Goal: Task Accomplishment & Management: Manage account settings

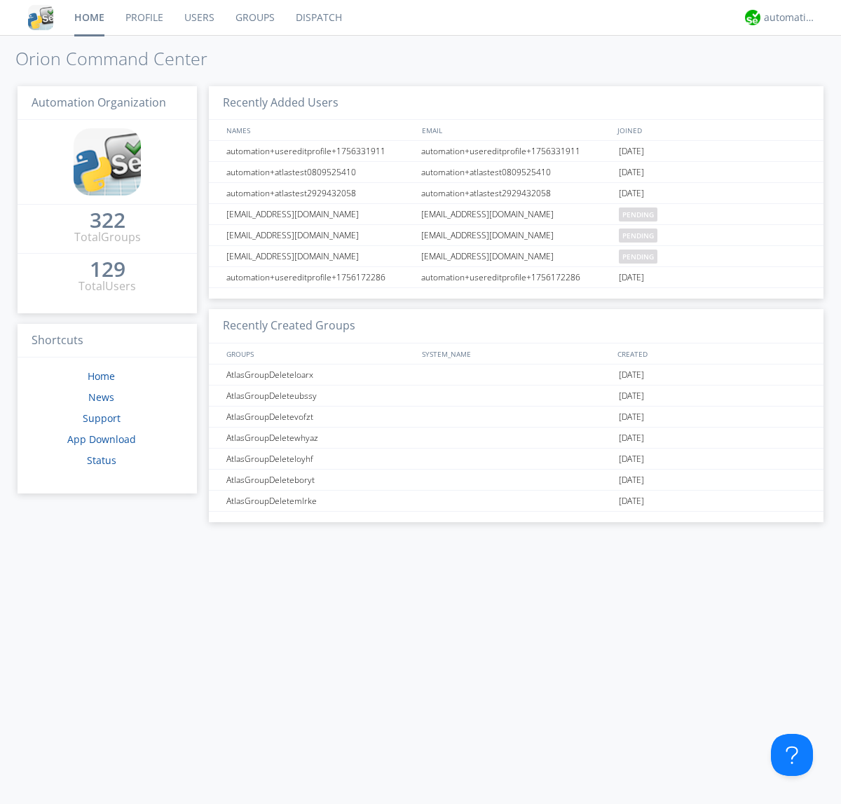
click at [198, 18] on link "Users" at bounding box center [199, 17] width 51 height 35
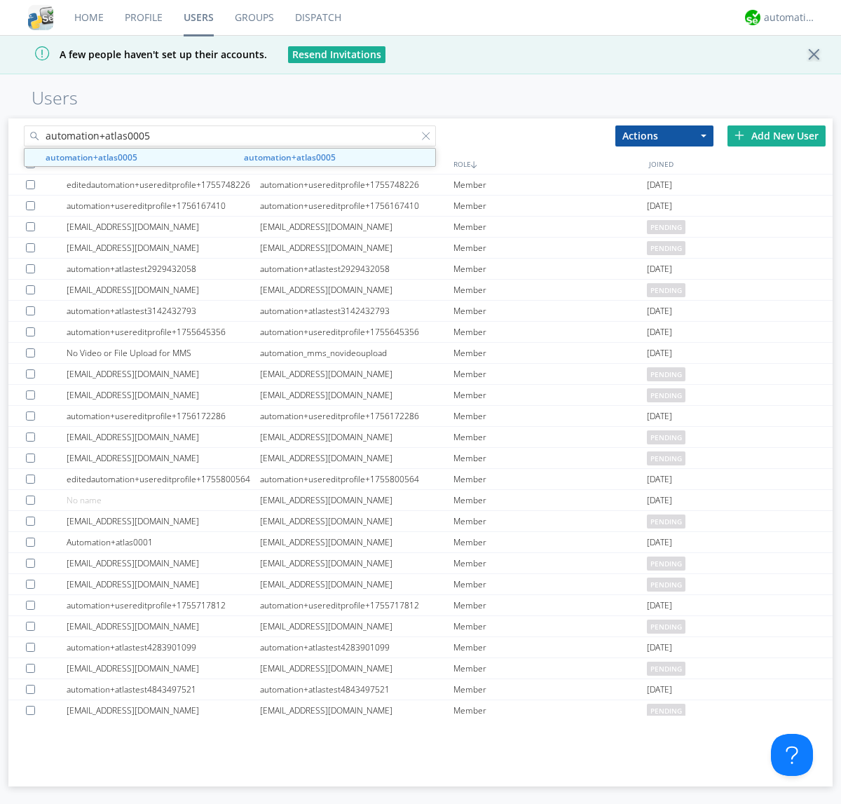
type input "automation+atlas0005"
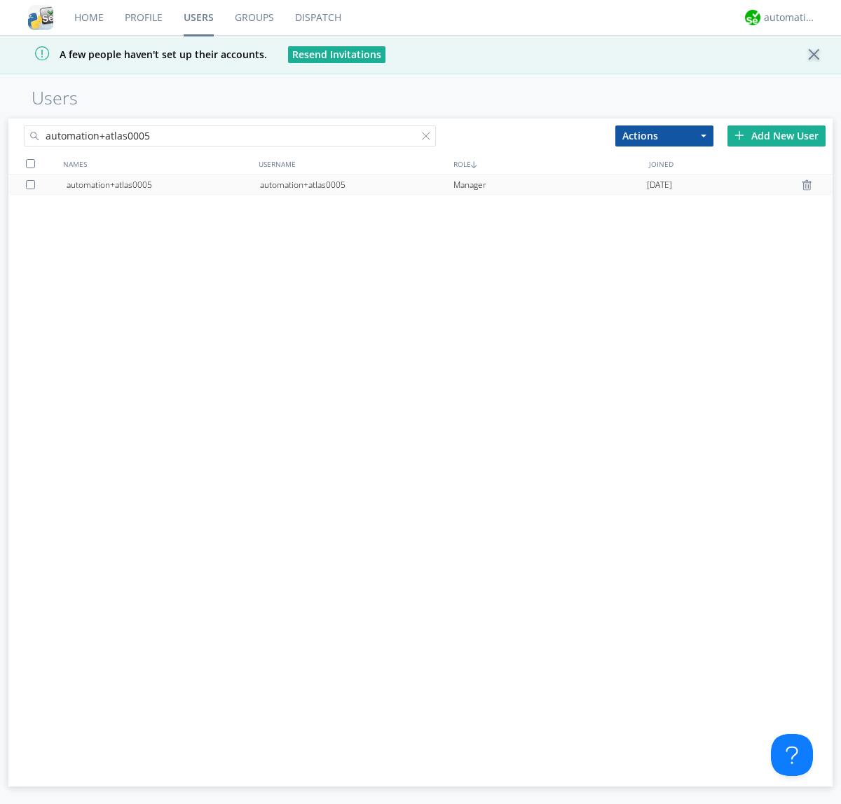
click at [356, 184] on div "automation+atlas0005" at bounding box center [357, 185] width 194 height 21
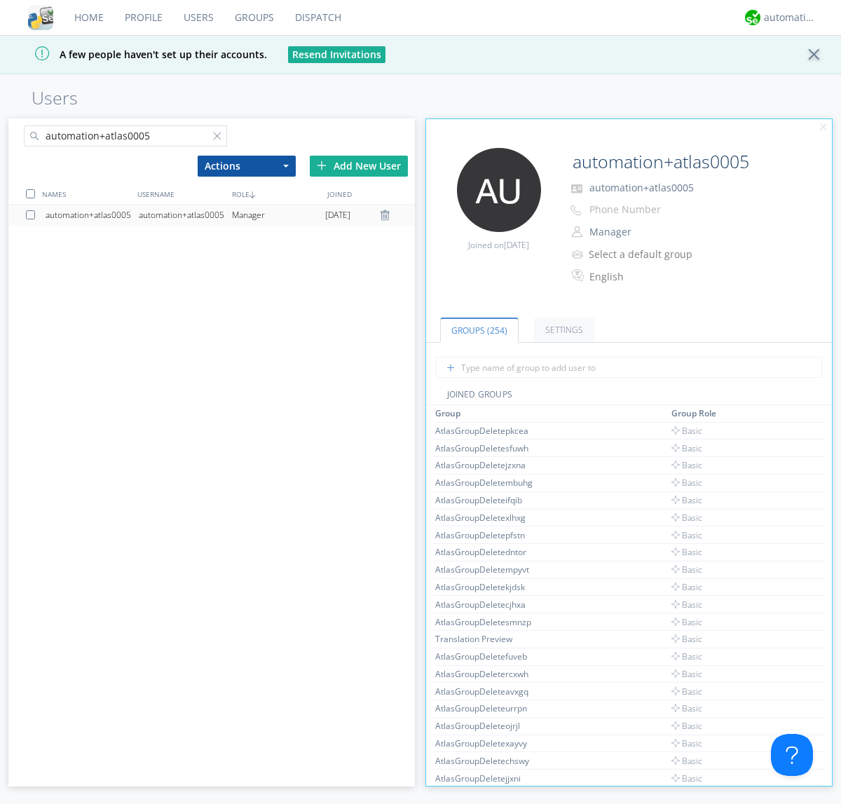
click at [562, 330] on link "Settings" at bounding box center [564, 330] width 60 height 25
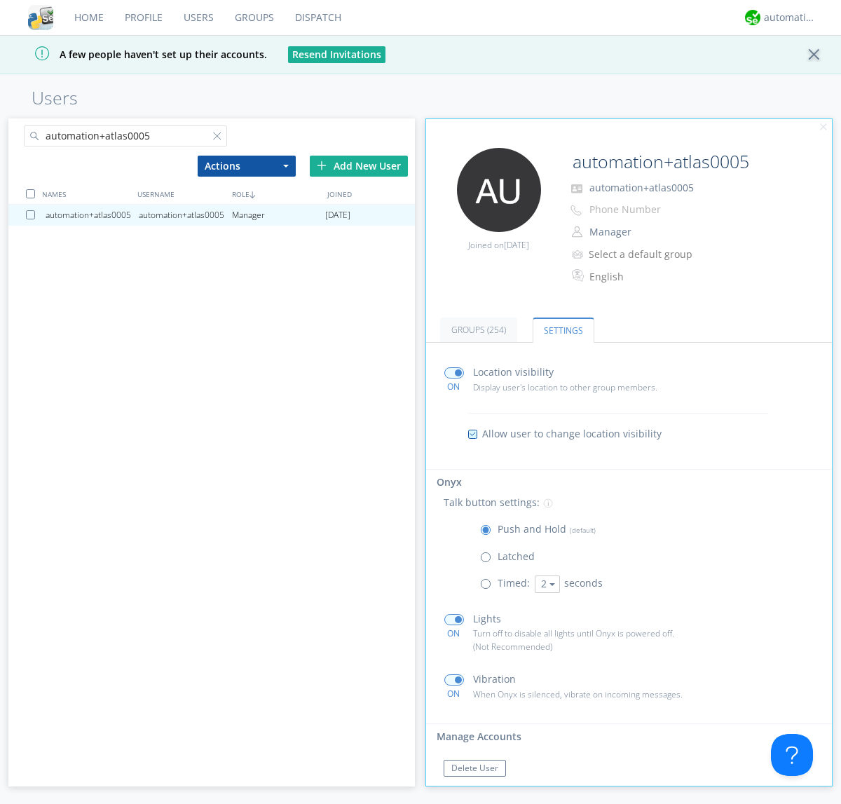
click at [489, 587] on span at bounding box center [489, 587] width 18 height 18
click at [0, 0] on input "radio" at bounding box center [0, 0] width 0 height 0
click at [545, 584] on button "2" at bounding box center [547, 585] width 25 height 18
click at [0, 0] on link "5" at bounding box center [0, 0] width 0 height 0
click at [545, 584] on button "5" at bounding box center [547, 585] width 25 height 18
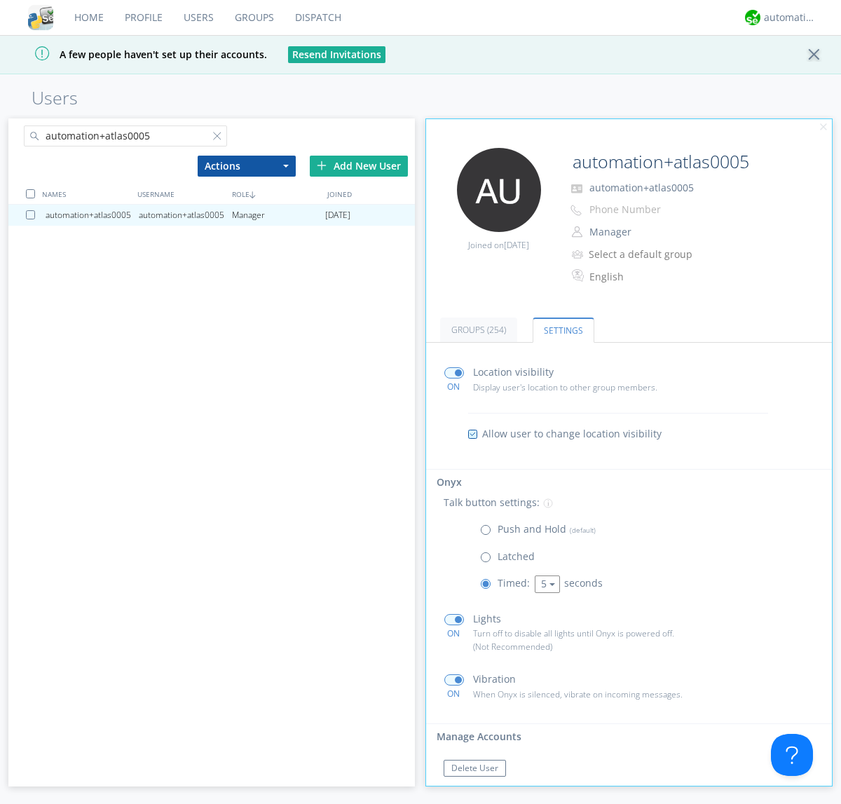
click at [0, 0] on link "3" at bounding box center [0, 0] width 0 height 0
click at [489, 533] on span at bounding box center [489, 533] width 18 height 18
click at [0, 0] on input "radio" at bounding box center [0, 0] width 0 height 0
